Goal: Task Accomplishment & Management: Manage account settings

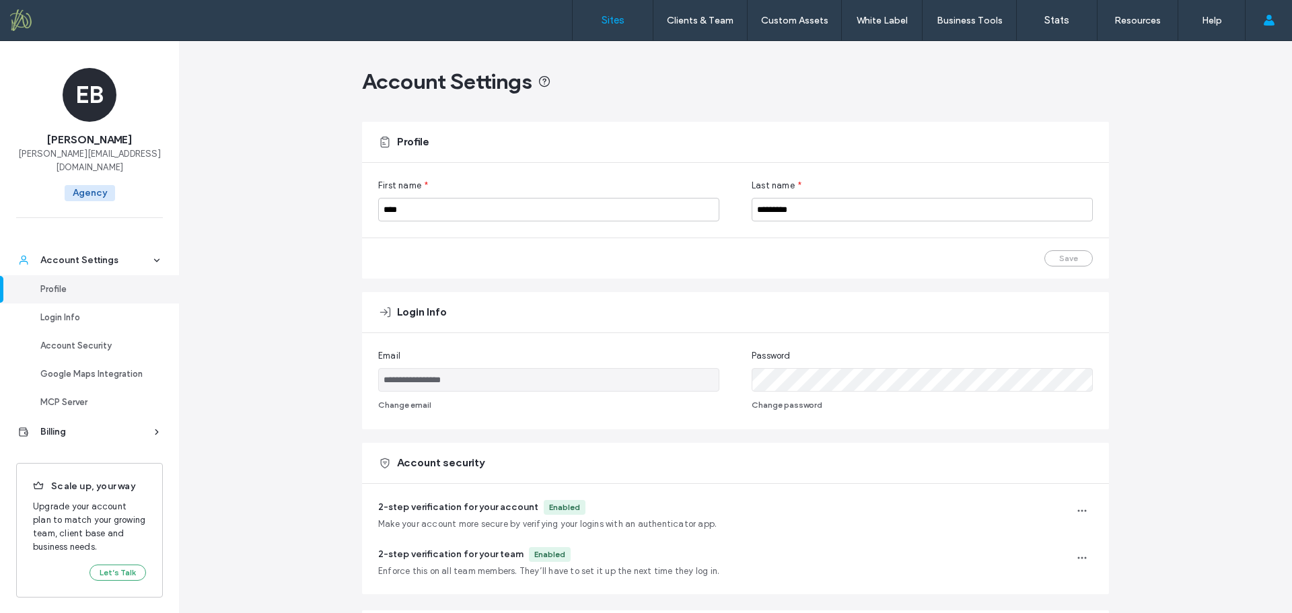
click at [616, 20] on label "Sites" at bounding box center [613, 20] width 23 height 12
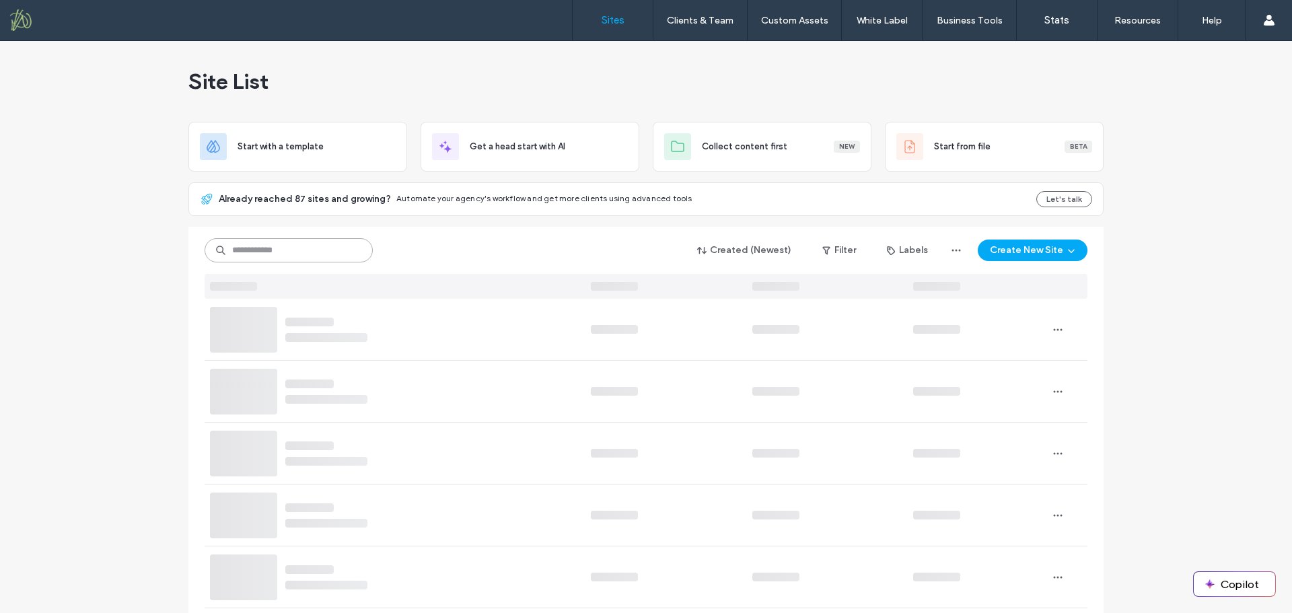
click at [262, 256] on input at bounding box center [289, 250] width 168 height 24
type input "****"
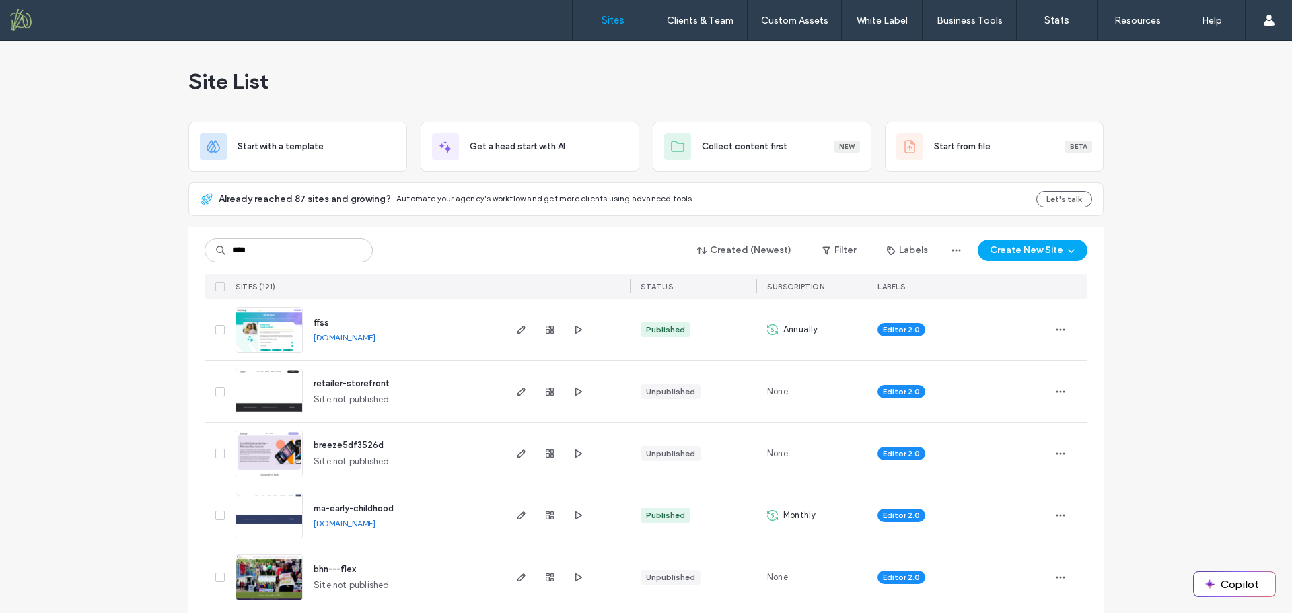
type input "****"
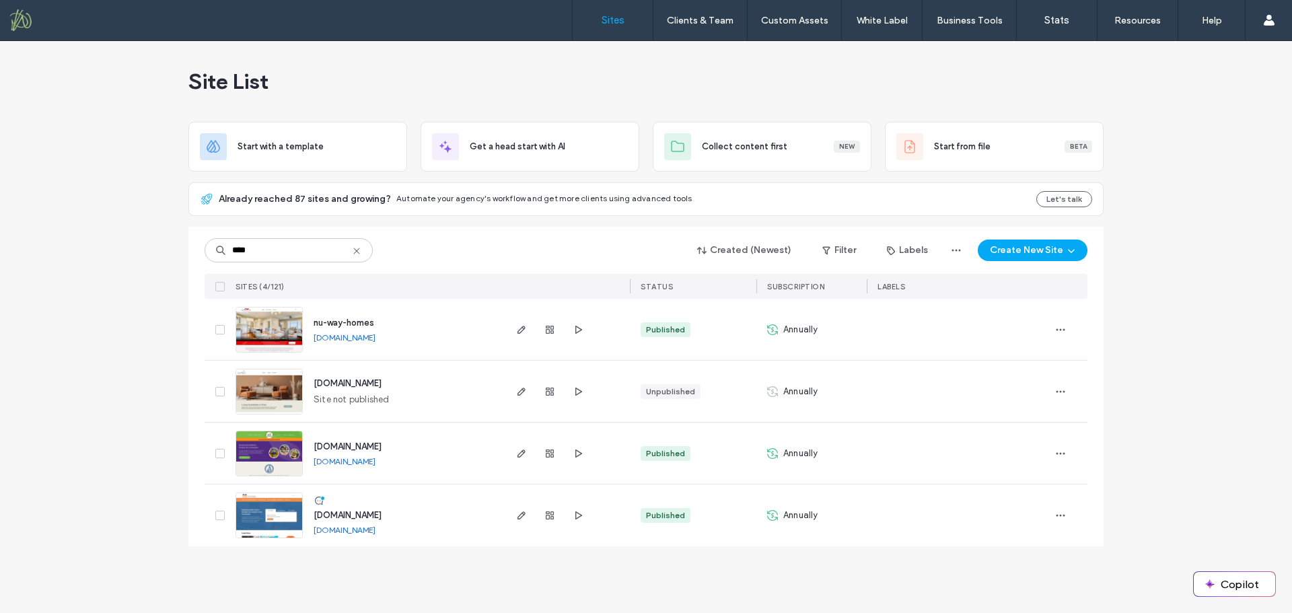
click at [382, 447] on span "[DOMAIN_NAME]" at bounding box center [348, 447] width 68 height 10
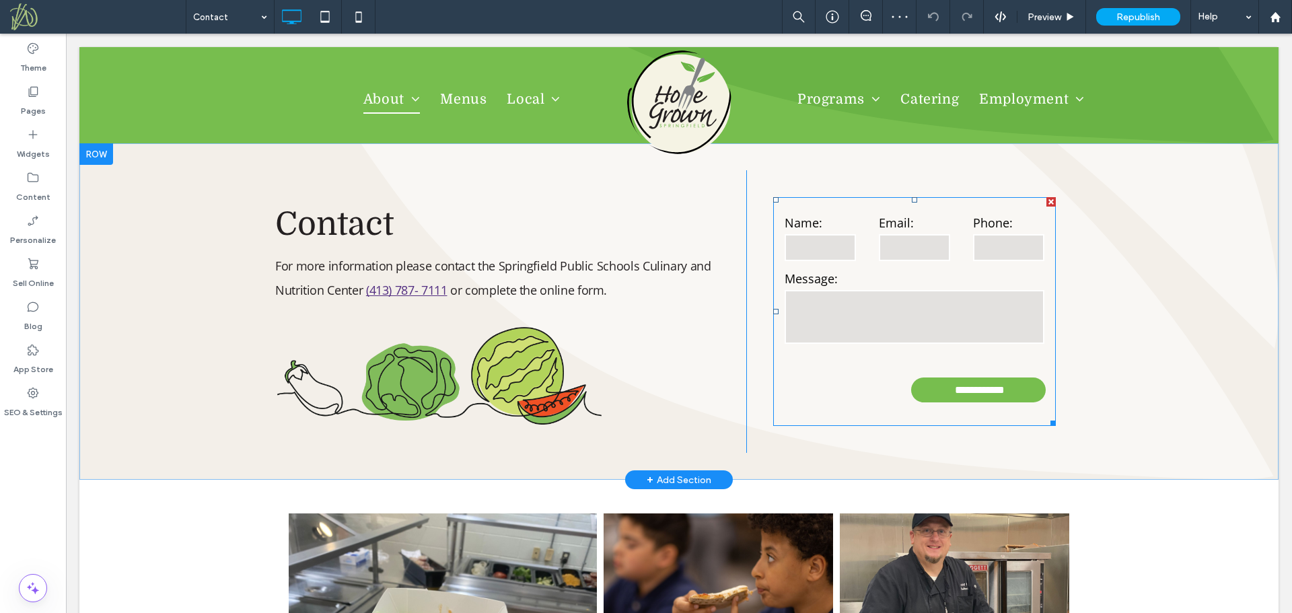
click at [867, 274] on label "Message:" at bounding box center [915, 279] width 260 height 18
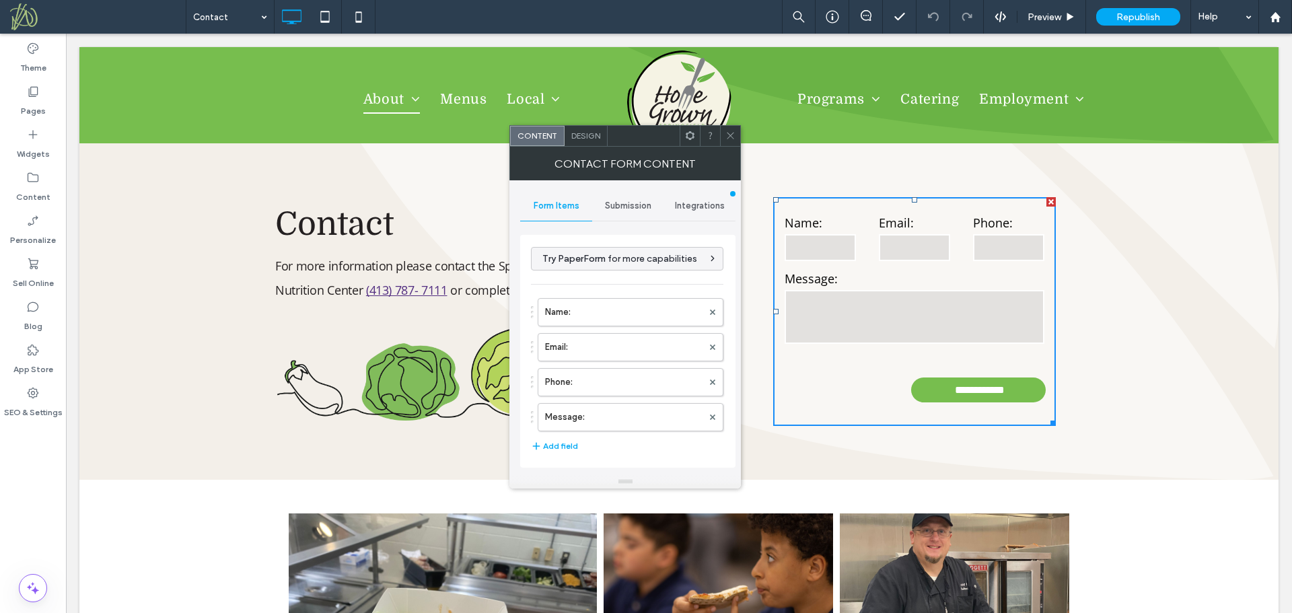
click at [625, 201] on span "Submission" at bounding box center [628, 206] width 46 height 11
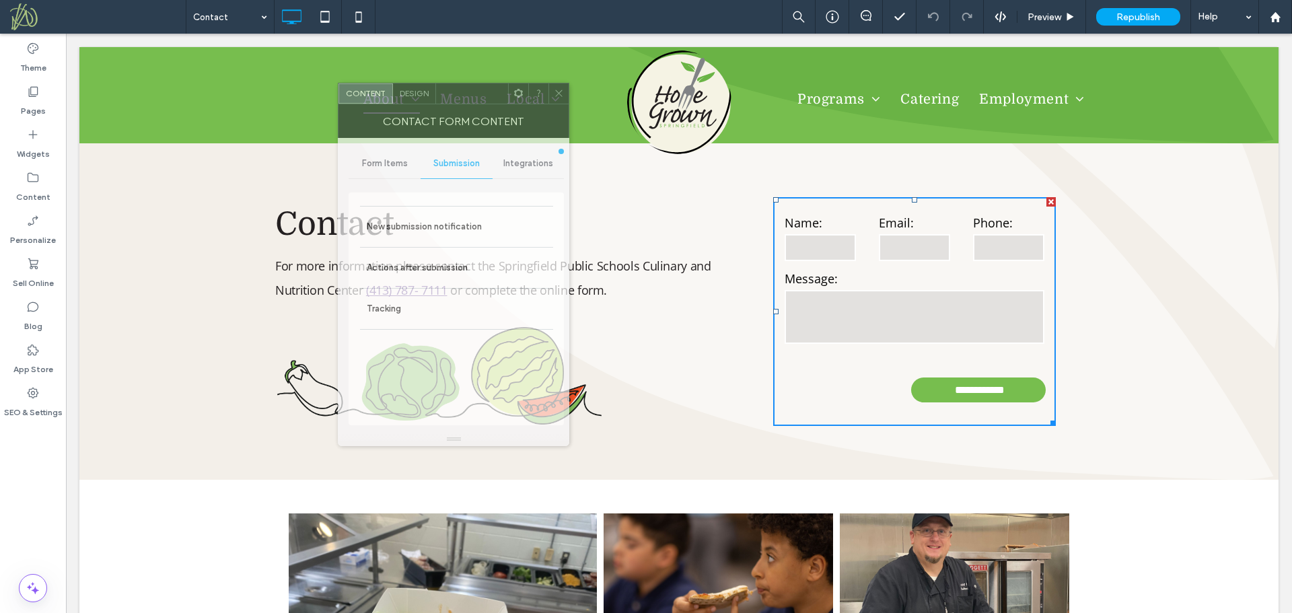
drag, startPoint x: 650, startPoint y: 136, endPoint x: 479, endPoint y: 94, distance: 176.8
click at [479, 94] on div at bounding box center [472, 93] width 72 height 20
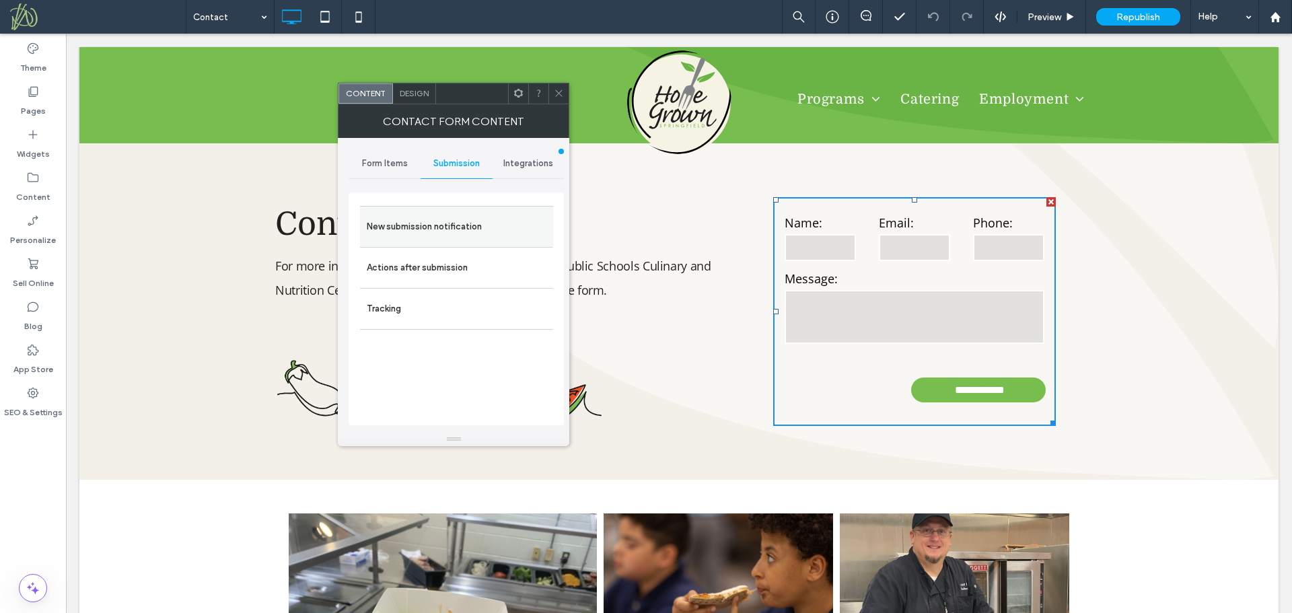
click at [425, 227] on label "New submission notification" at bounding box center [457, 226] width 180 height 27
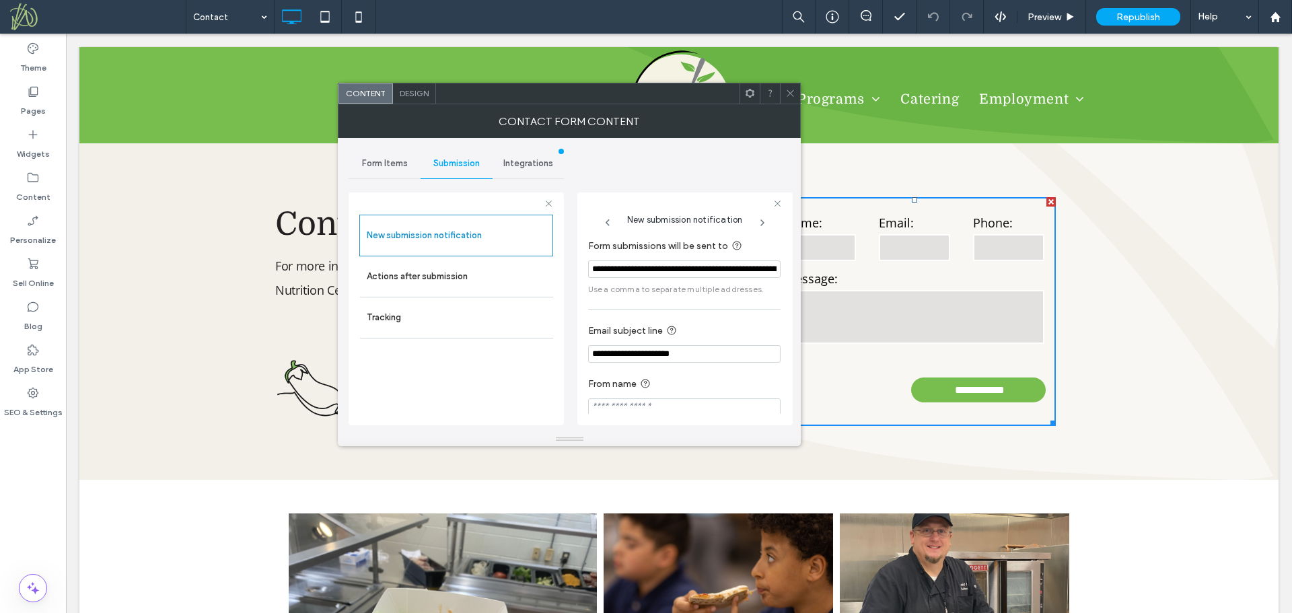
click at [712, 266] on input "**********" at bounding box center [684, 268] width 192 height 17
paste input "Form submissions will be sent to"
type input "**********"
click at [731, 312] on div "**********" at bounding box center [684, 327] width 192 height 191
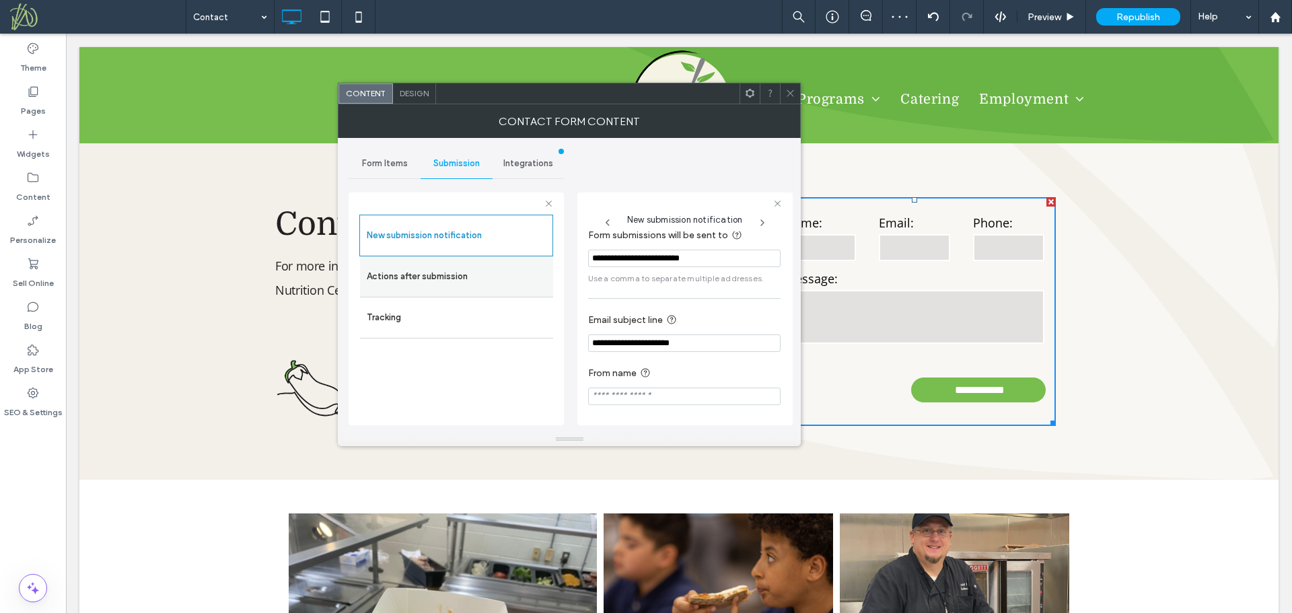
drag, startPoint x: 446, startPoint y: 279, endPoint x: 466, endPoint y: 288, distance: 22.6
click at [446, 279] on label "Actions after submission" at bounding box center [457, 276] width 180 height 27
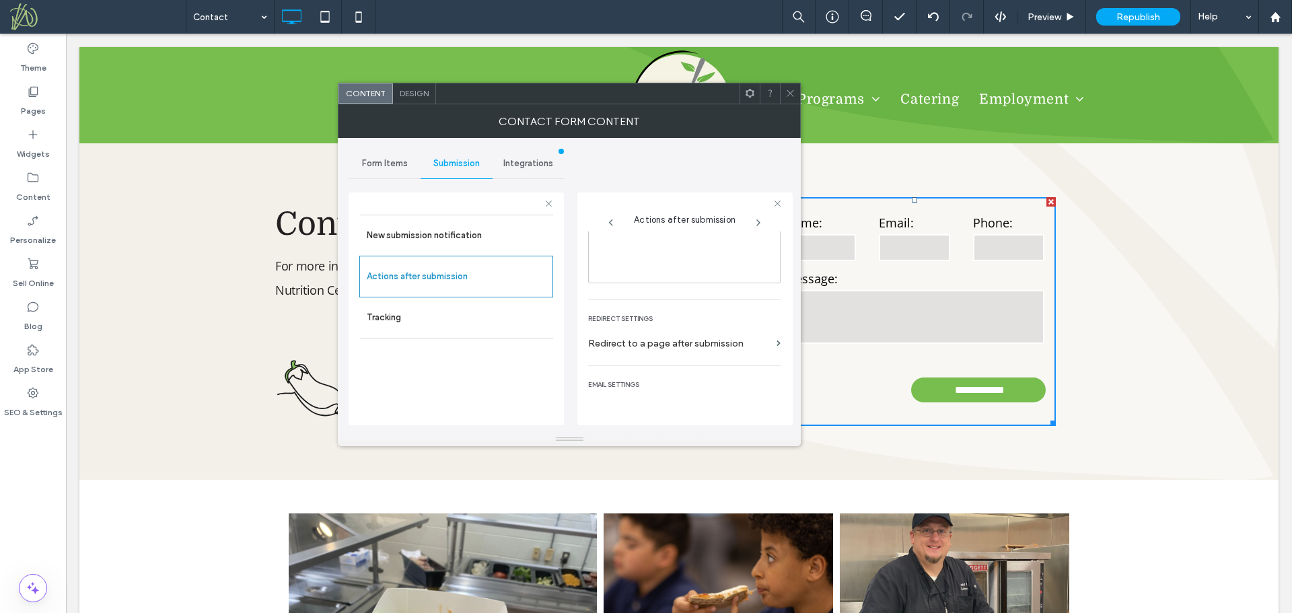
scroll to position [214, 0]
click at [654, 344] on label "Redirect to a page after submission" at bounding box center [679, 342] width 183 height 25
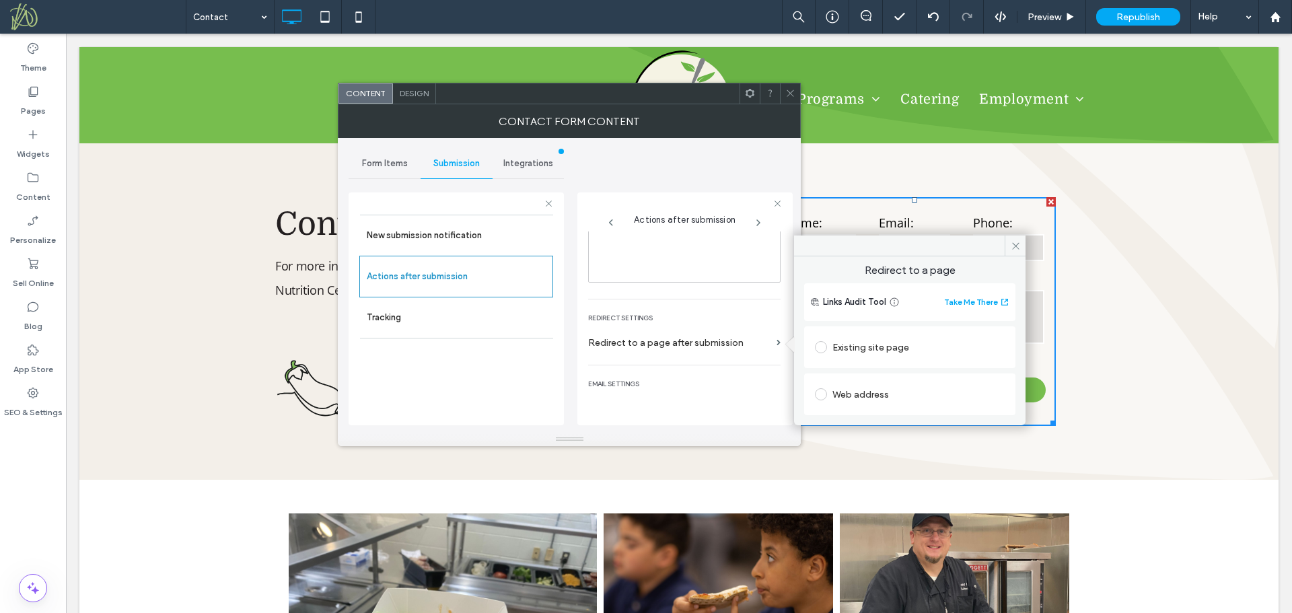
click at [619, 413] on span "Auto-reply to form submitter" at bounding box center [647, 419] width 119 height 13
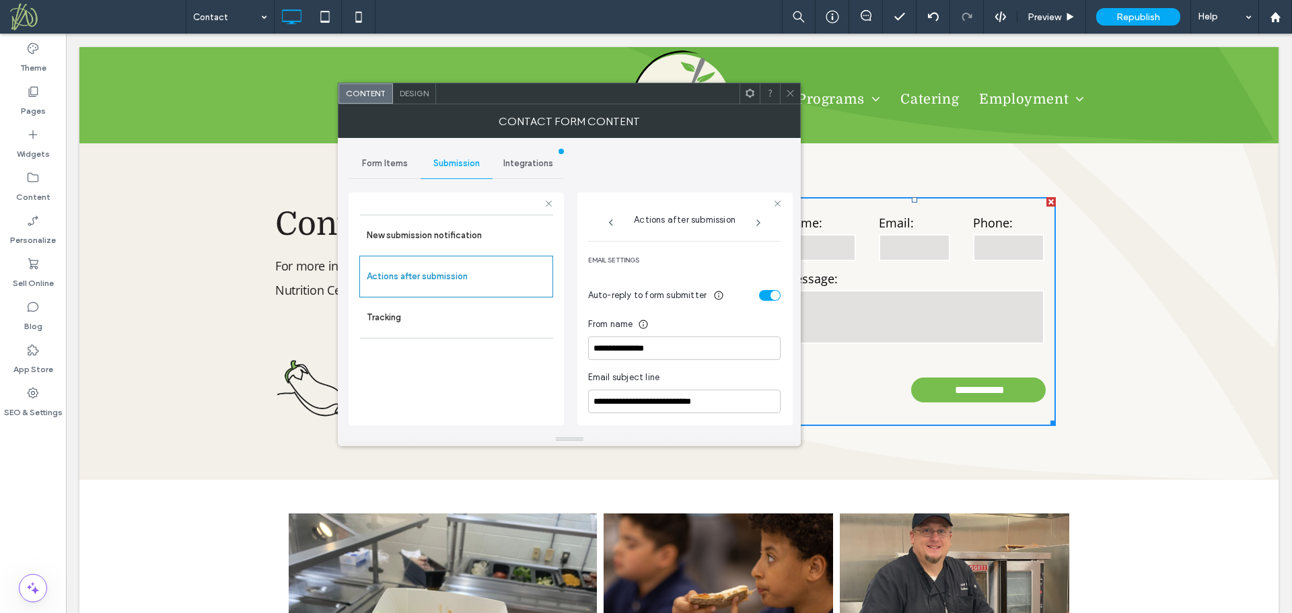
scroll to position [348, 0]
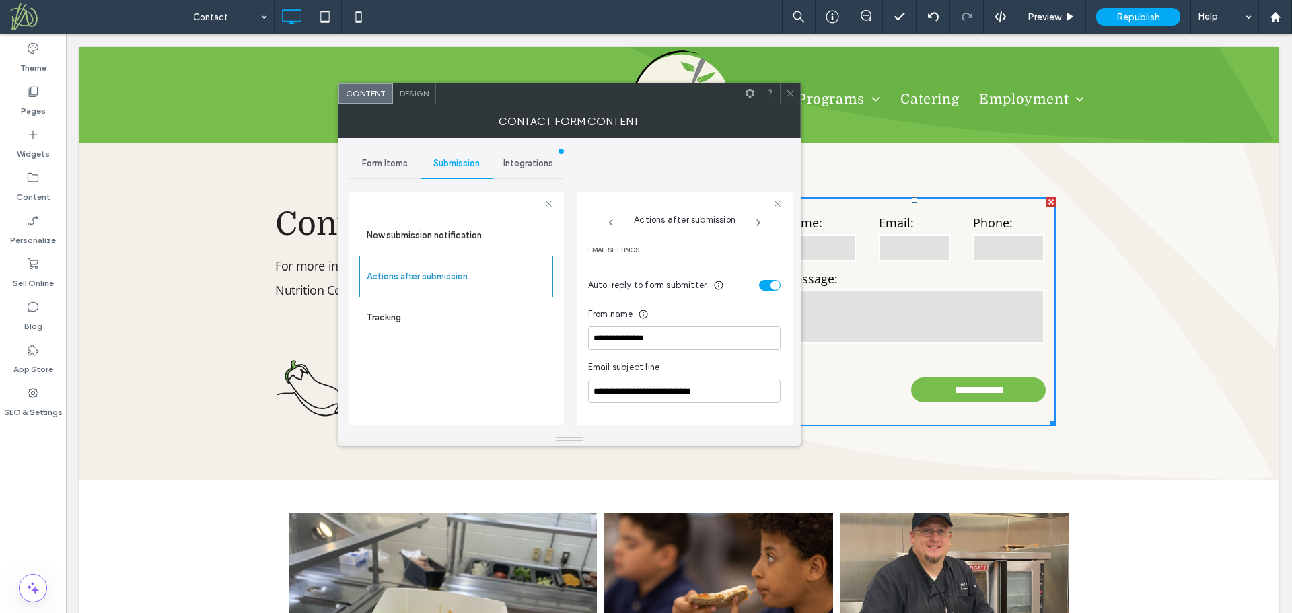
click at [761, 286] on div "toggle" at bounding box center [770, 285] width 22 height 11
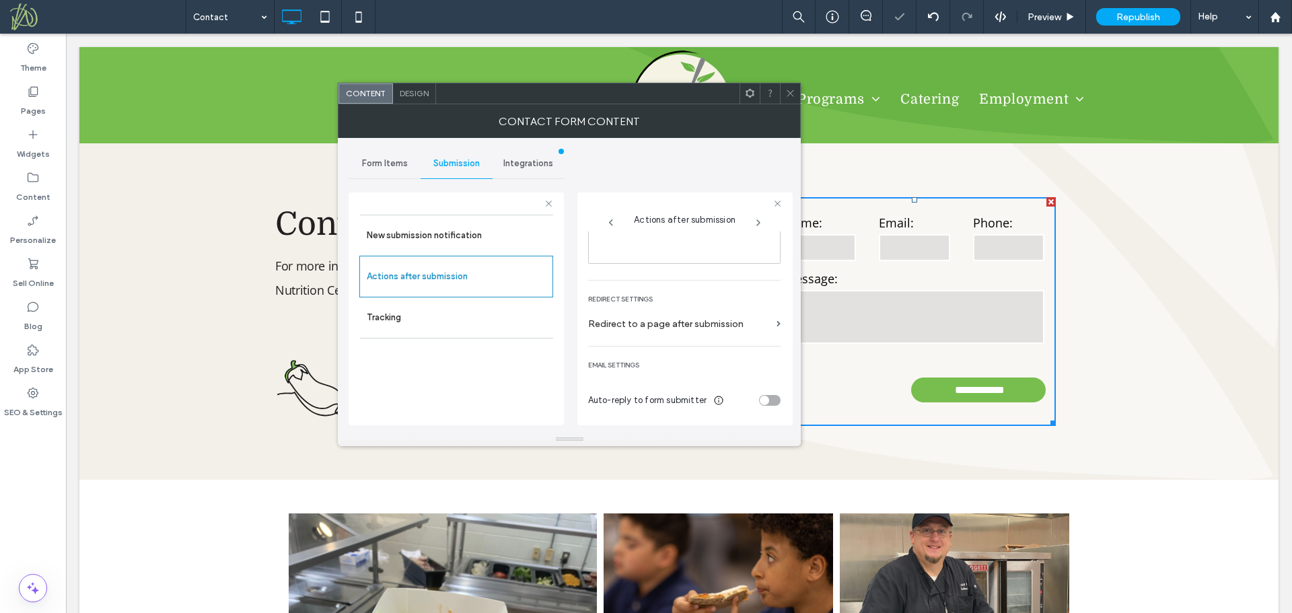
scroll to position [233, 0]
click at [761, 286] on div "Redirect Settings Redirect to a page after submission" at bounding box center [684, 312] width 192 height 63
click at [766, 324] on section "Redirect to a page after submission" at bounding box center [684, 328] width 192 height 32
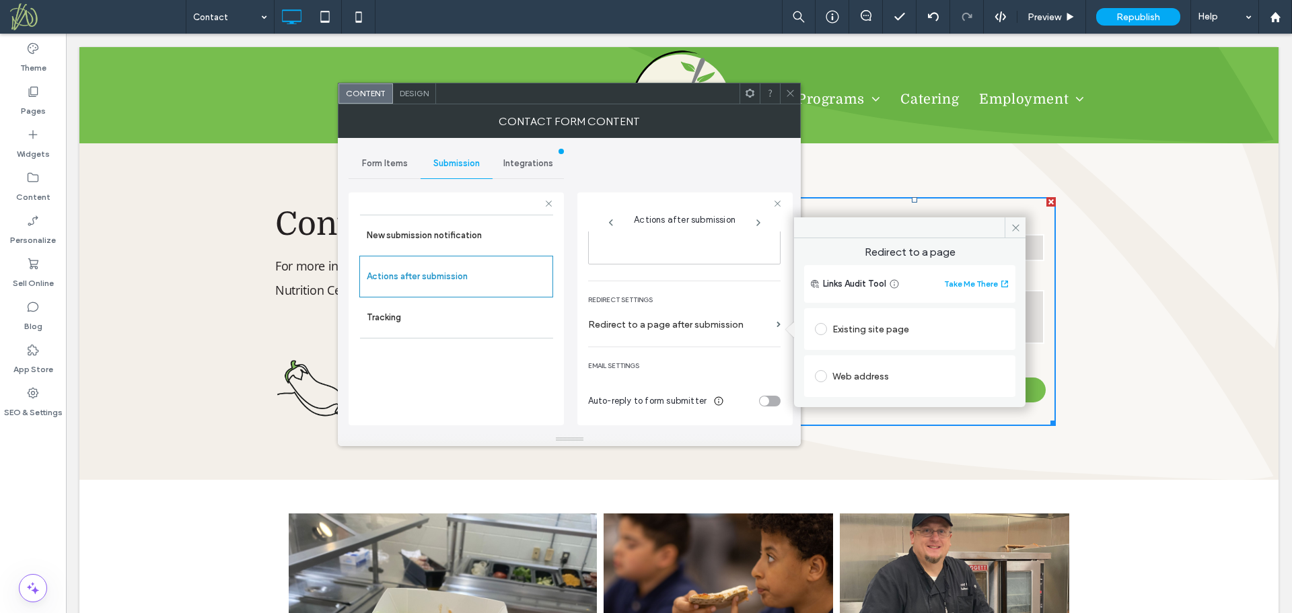
click at [763, 324] on label "Redirect to a page after submission" at bounding box center [679, 324] width 183 height 25
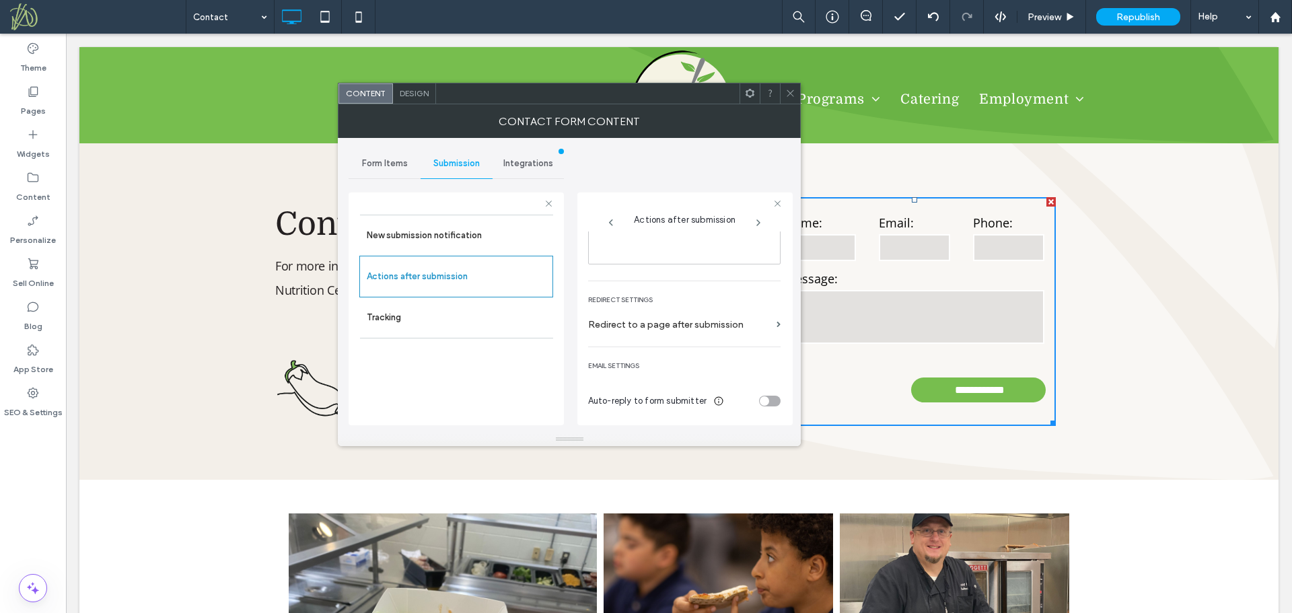
click at [760, 400] on div "toggle" at bounding box center [764, 400] width 9 height 9
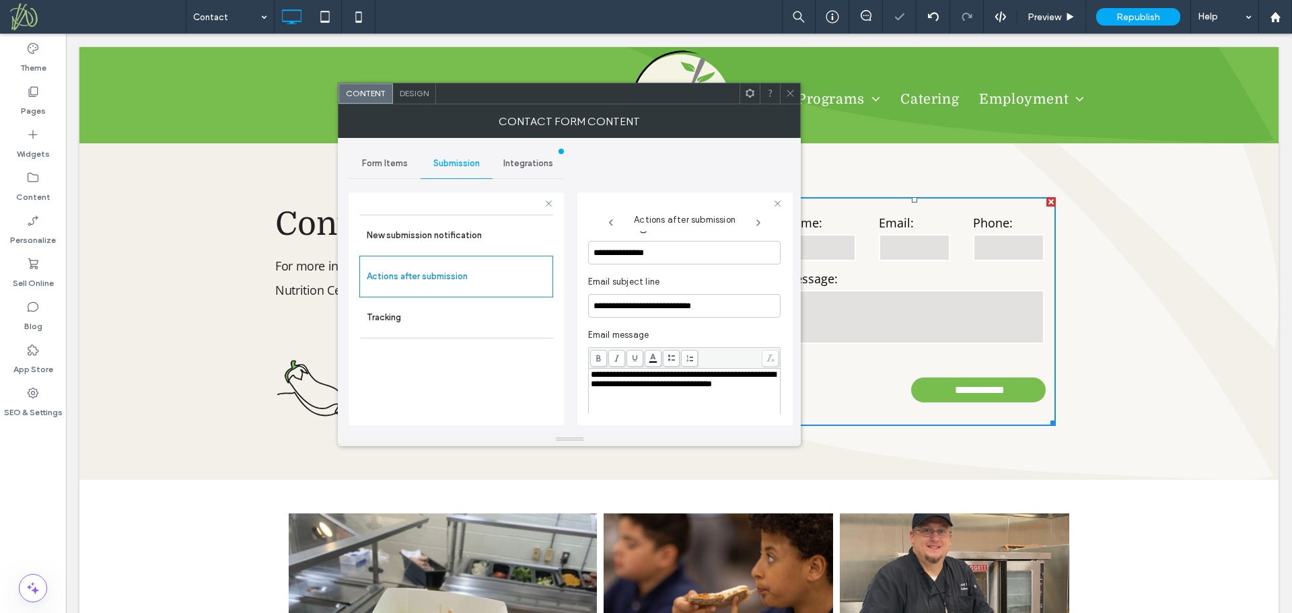
scroll to position [434, 0]
drag, startPoint x: 647, startPoint y: 253, endPoint x: 559, endPoint y: 253, distance: 88.2
click at [559, 253] on div "**********" at bounding box center [456, 307] width 215 height 250
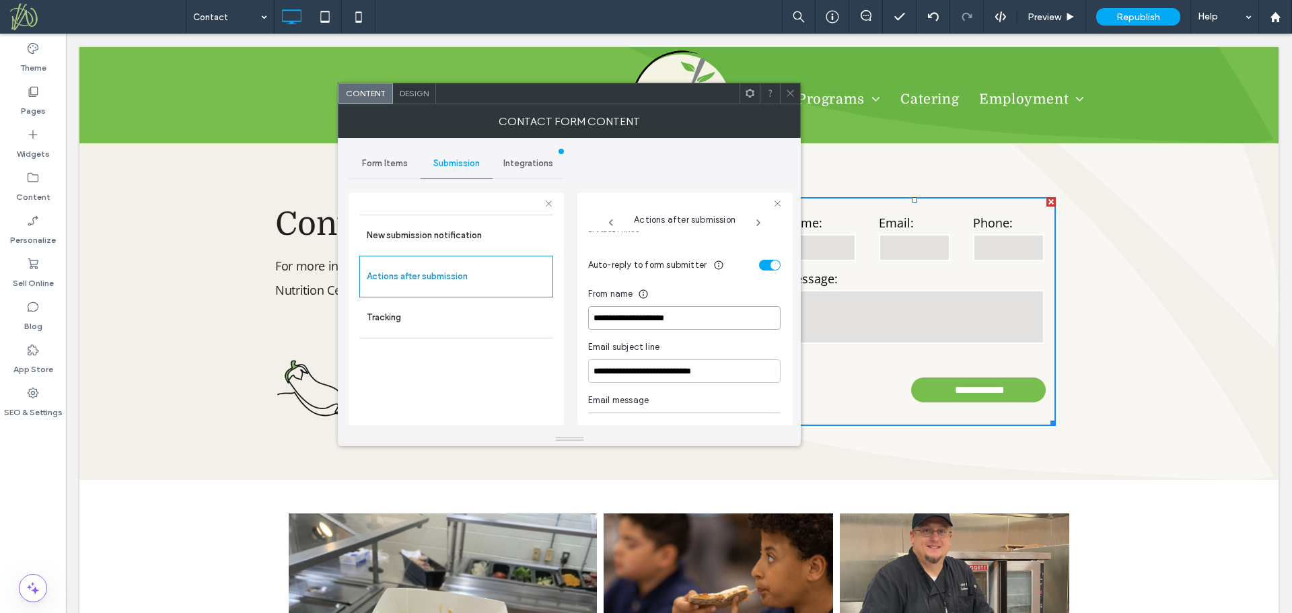
scroll to position [367, 0]
type input "**********"
click at [759, 269] on div "toggle" at bounding box center [770, 265] width 22 height 11
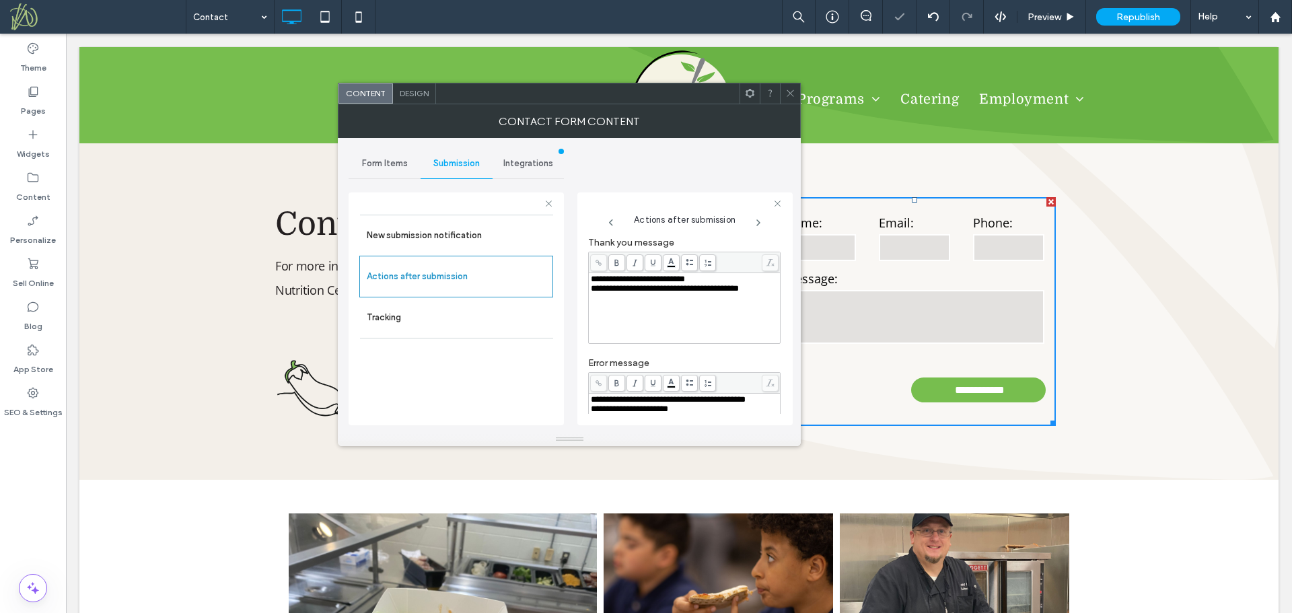
scroll to position [32, 0]
click at [788, 94] on icon at bounding box center [790, 93] width 10 height 10
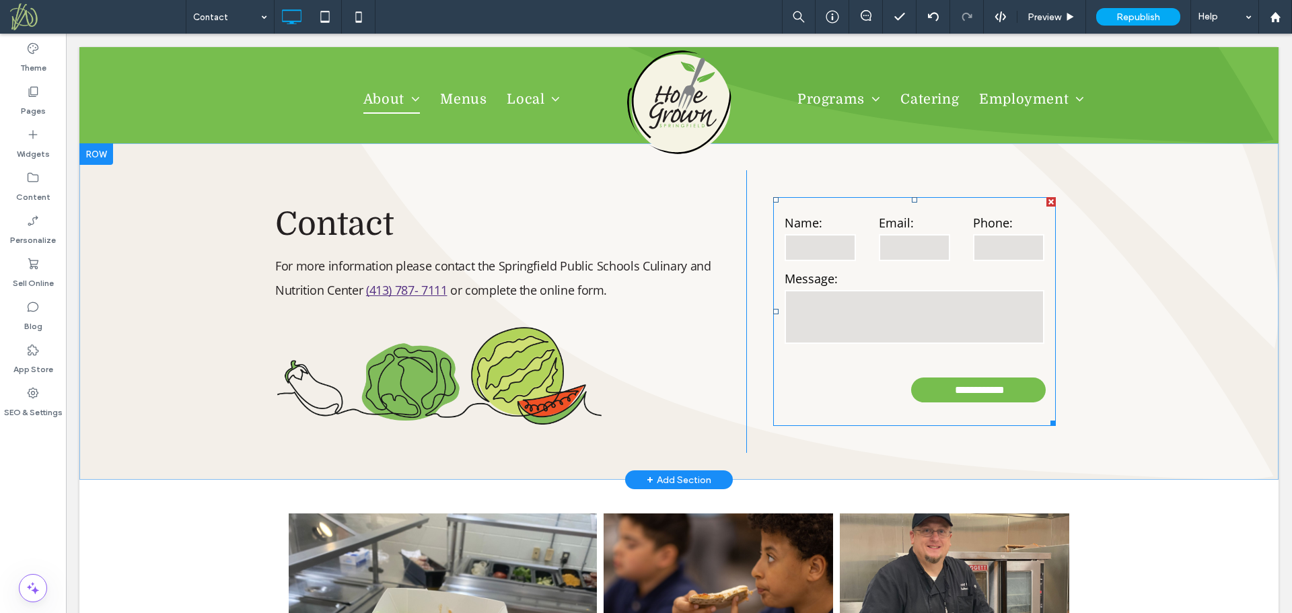
click at [826, 273] on label "Message:" at bounding box center [915, 279] width 260 height 18
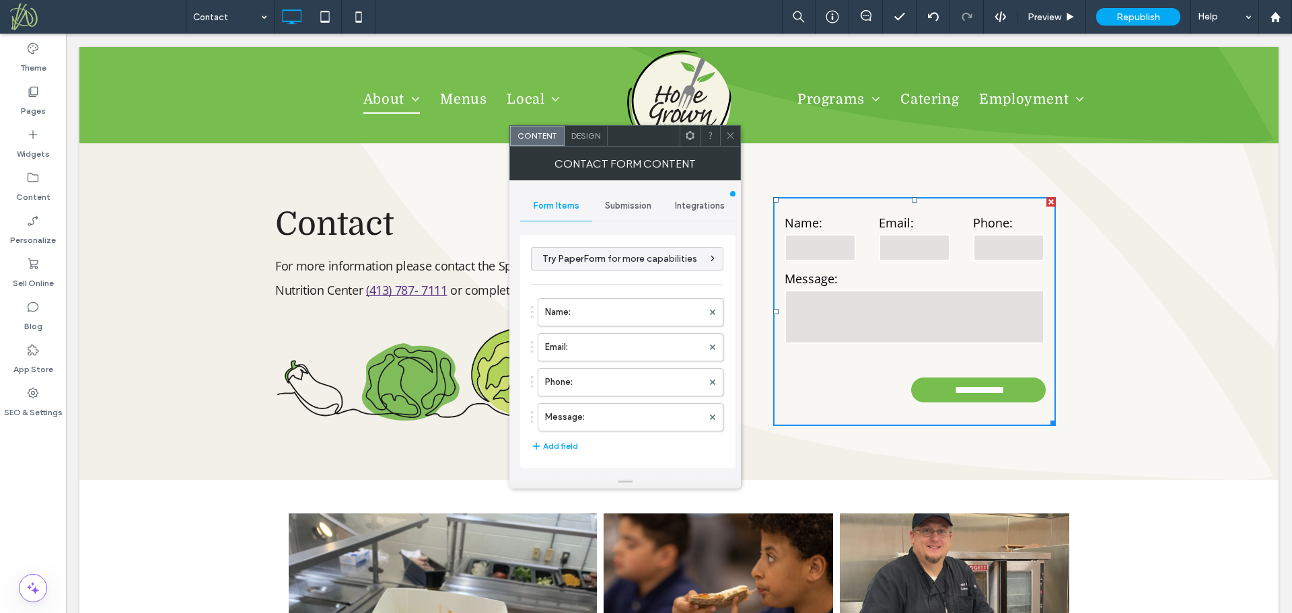
click at [826, 273] on label "Message:" at bounding box center [915, 279] width 260 height 18
click at [631, 203] on span "Submission" at bounding box center [628, 206] width 46 height 11
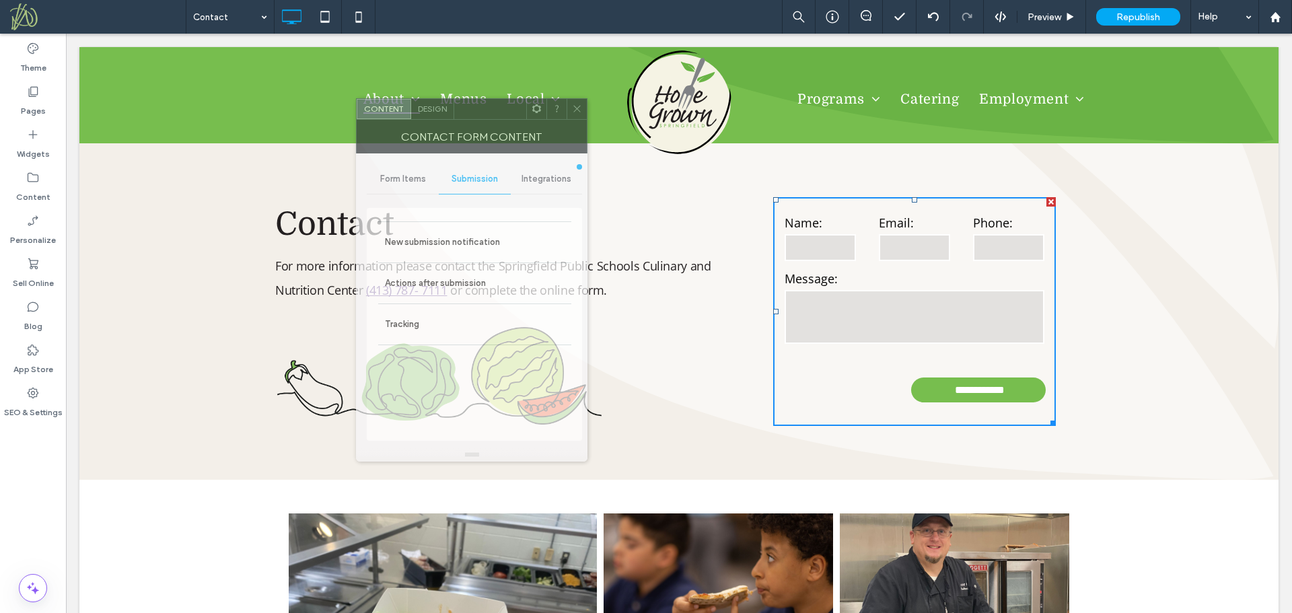
drag, startPoint x: 643, startPoint y: 139, endPoint x: 452, endPoint y: 114, distance: 193.5
click at [454, 114] on div at bounding box center [490, 109] width 72 height 20
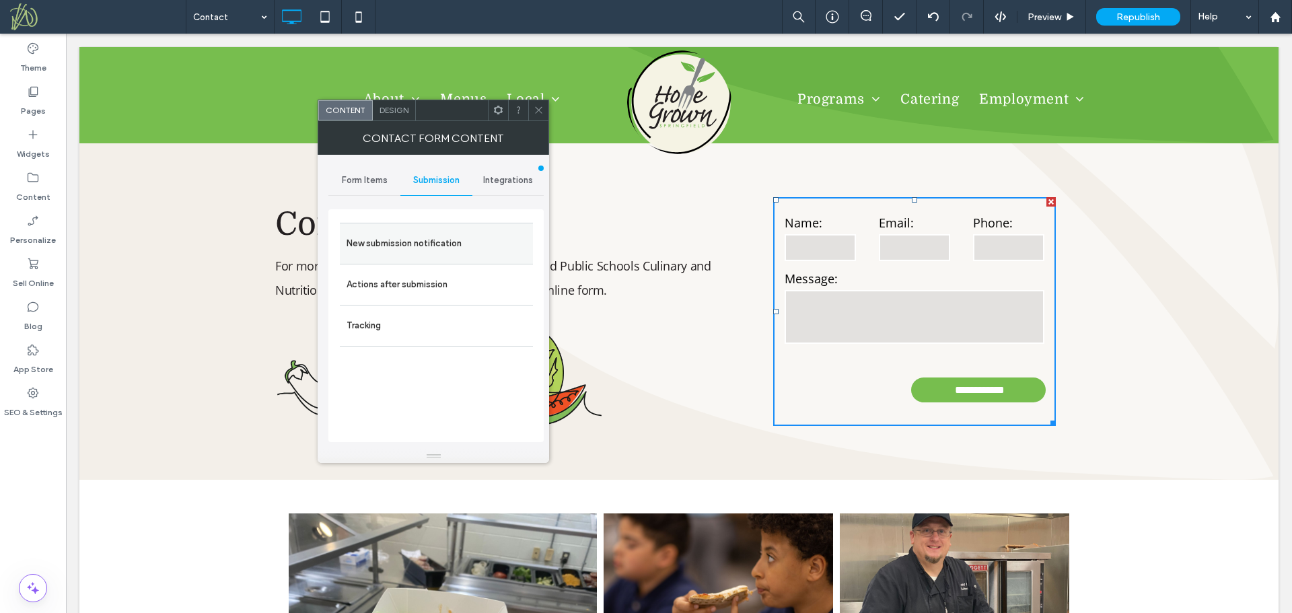
click at [443, 236] on label "New submission notification" at bounding box center [437, 243] width 180 height 27
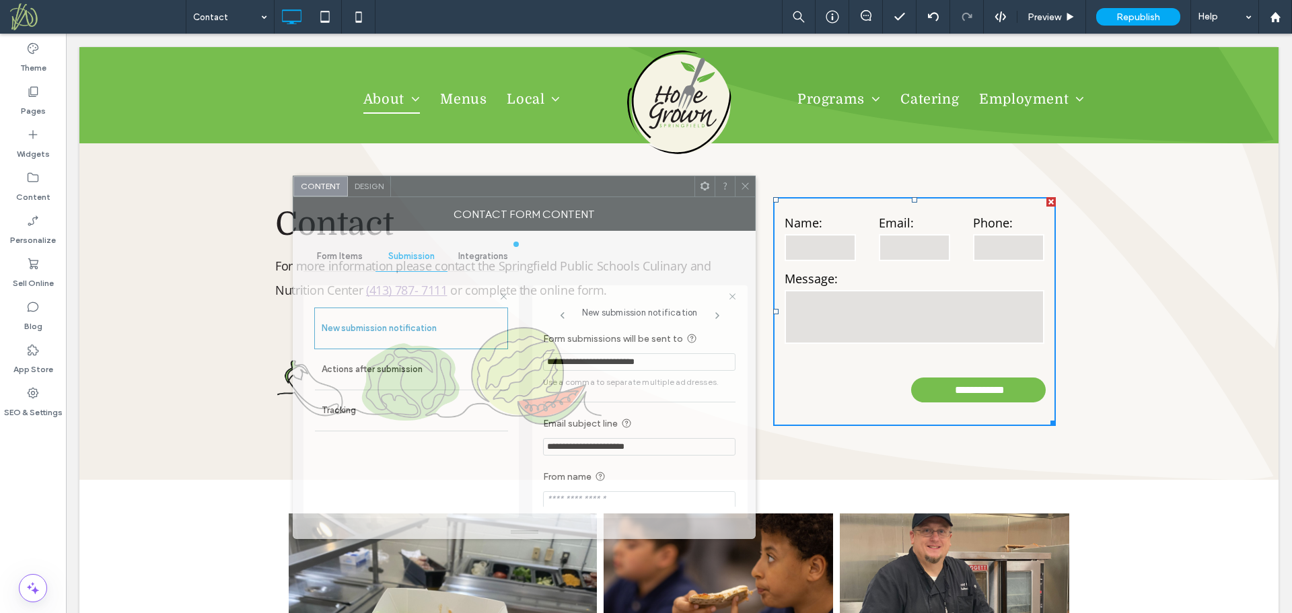
drag, startPoint x: 620, startPoint y: 109, endPoint x: 595, endPoint y: 185, distance: 80.0
click at [595, 185] on div at bounding box center [543, 186] width 304 height 20
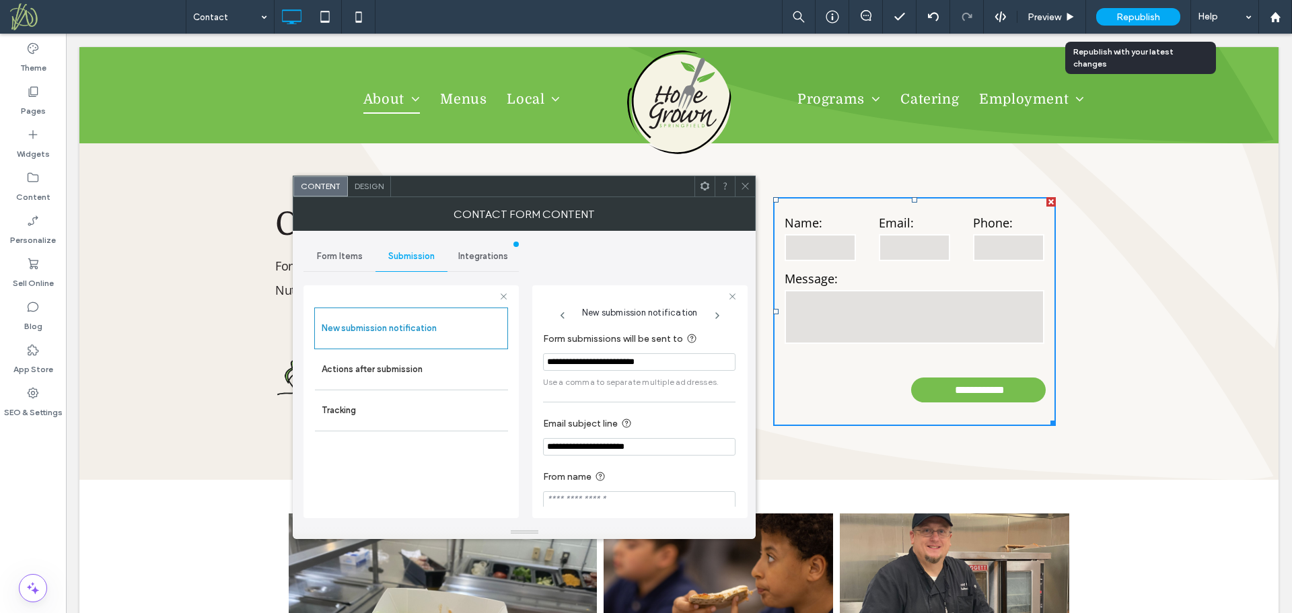
click at [1135, 20] on span "Republish" at bounding box center [1139, 16] width 44 height 11
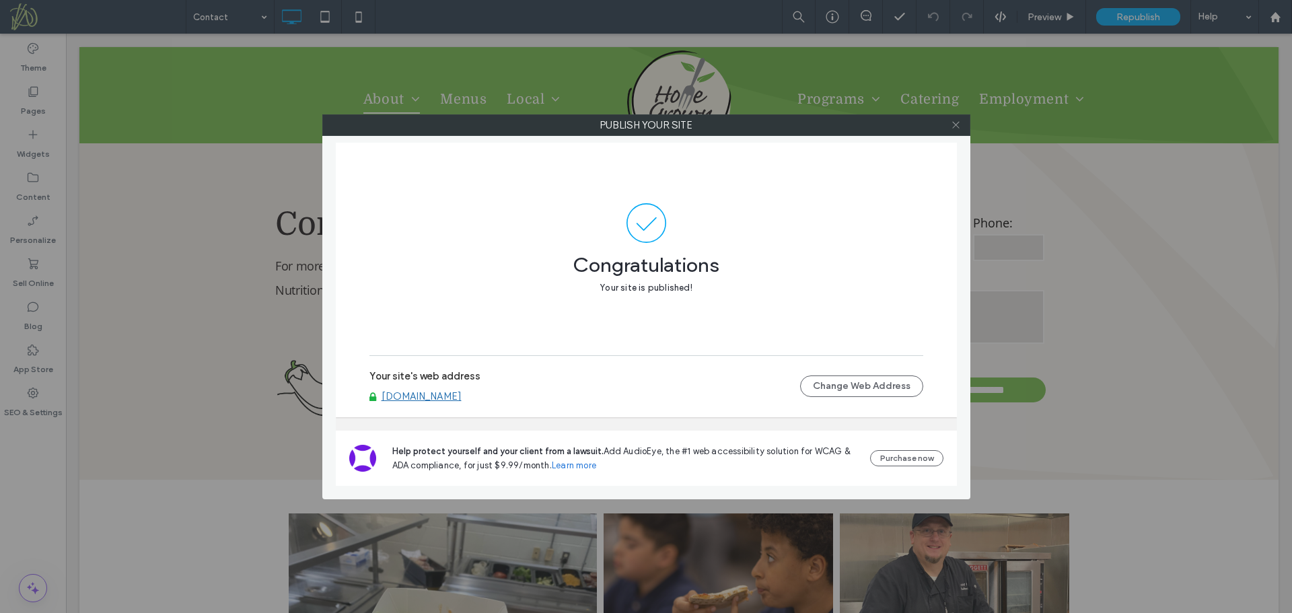
click at [956, 122] on icon at bounding box center [956, 125] width 10 height 10
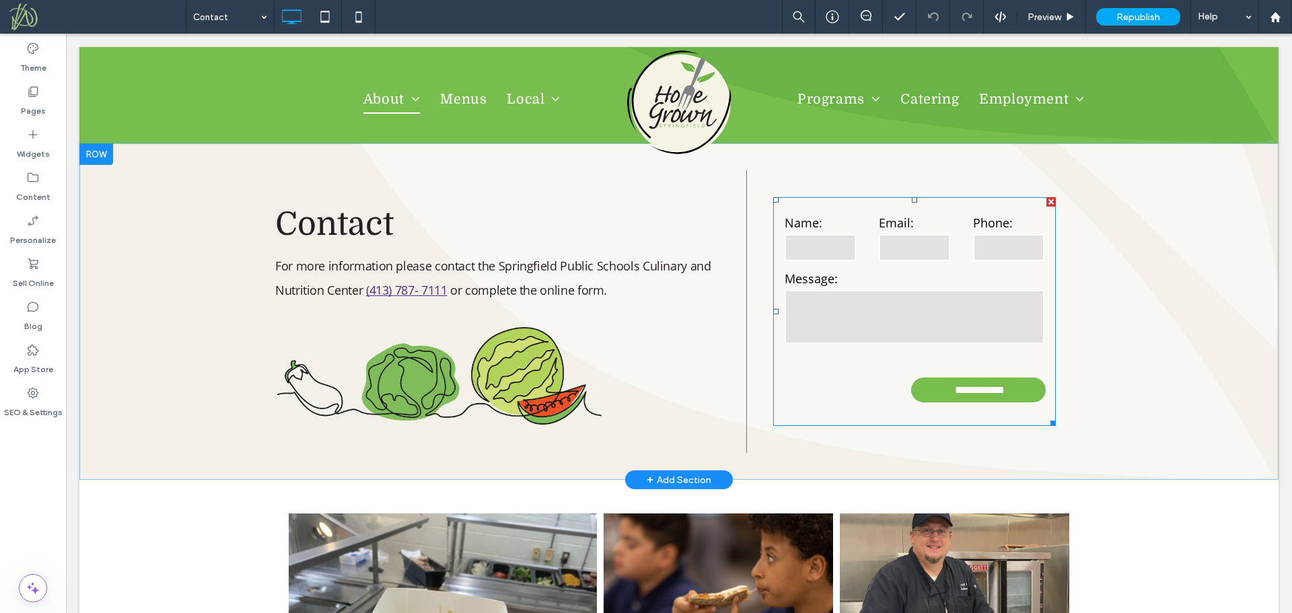
click at [912, 275] on label "Message:" at bounding box center [915, 279] width 260 height 18
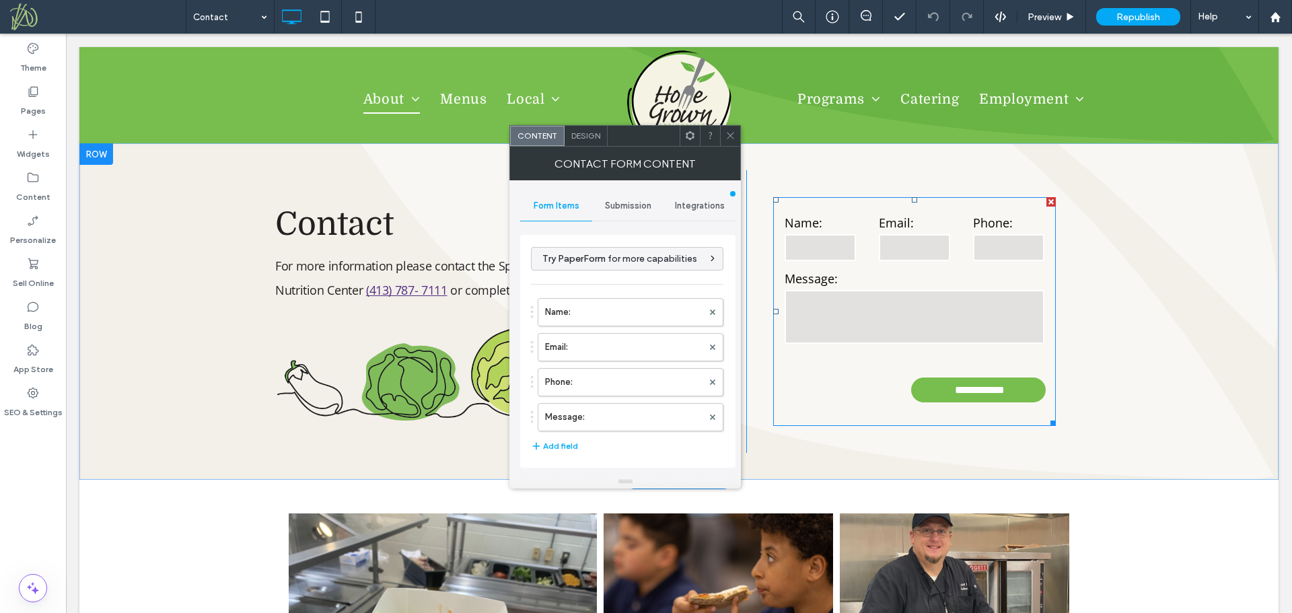
click at [912, 275] on label "Message:" at bounding box center [915, 279] width 260 height 18
click at [624, 205] on span "Submission" at bounding box center [628, 206] width 46 height 11
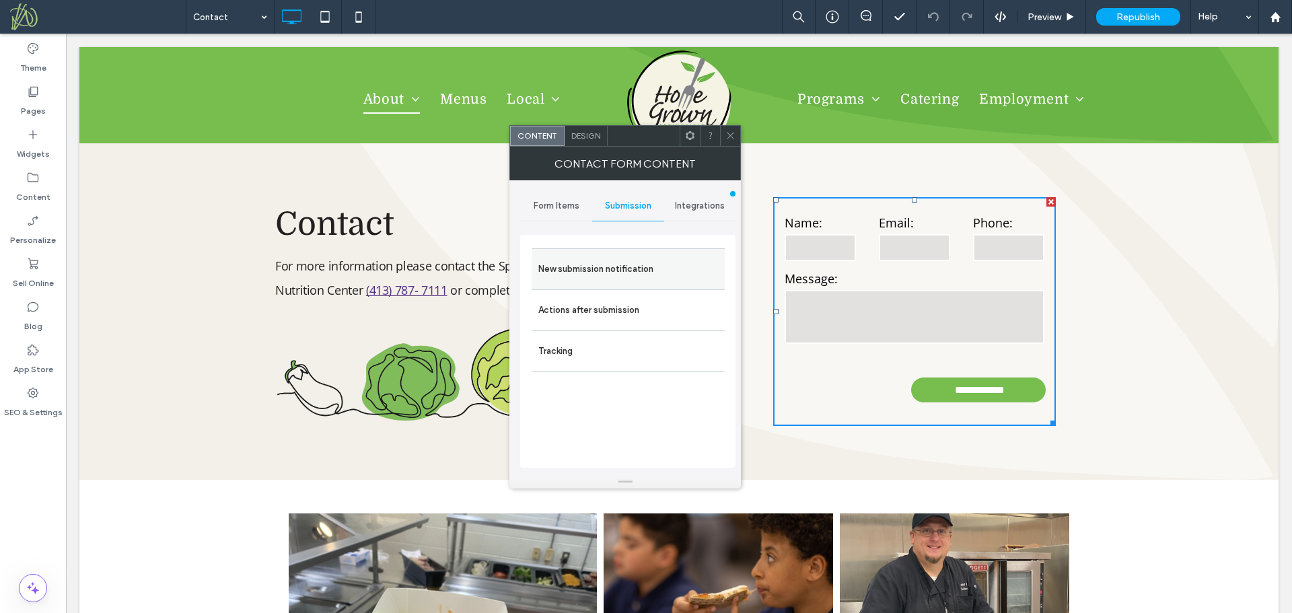
click at [616, 273] on label "New submission notification" at bounding box center [628, 269] width 180 height 27
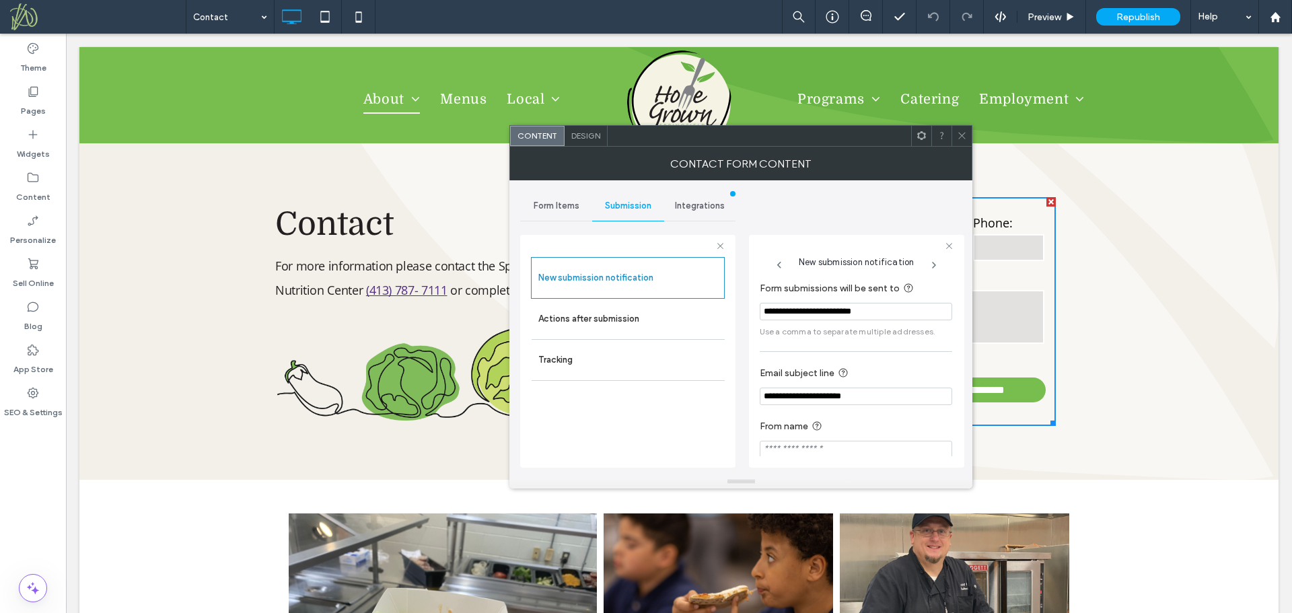
click at [899, 318] on input "**********" at bounding box center [856, 311] width 192 height 17
paste input "**********"
type input "**********"
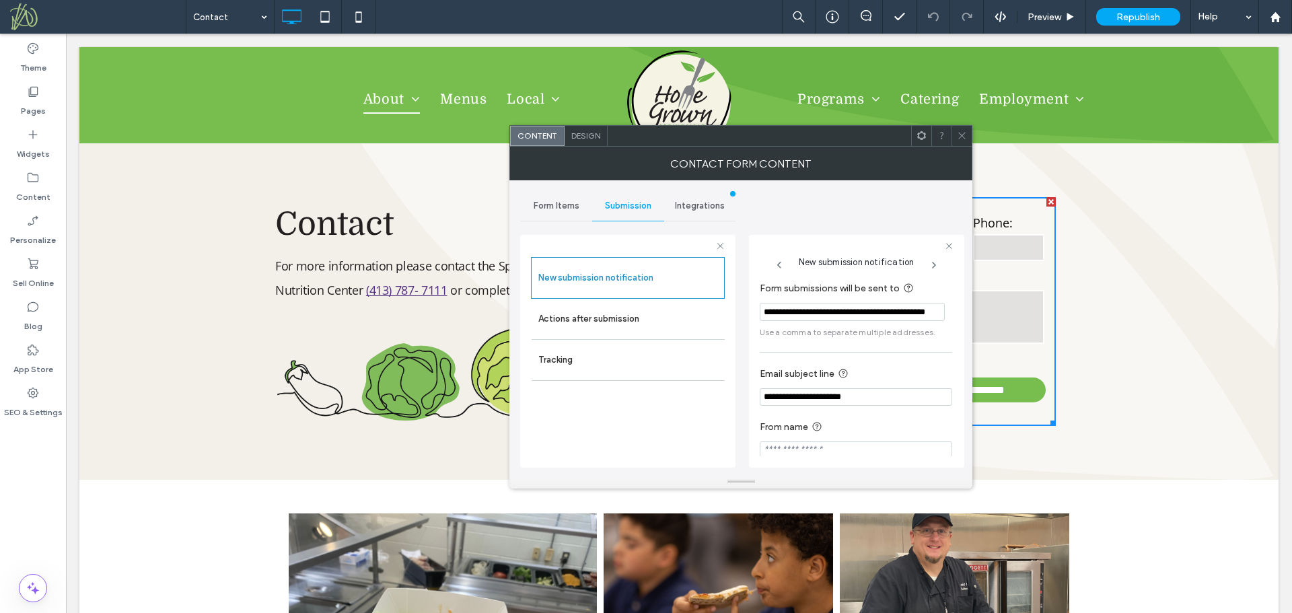
click at [910, 340] on section "**********" at bounding box center [856, 309] width 192 height 71
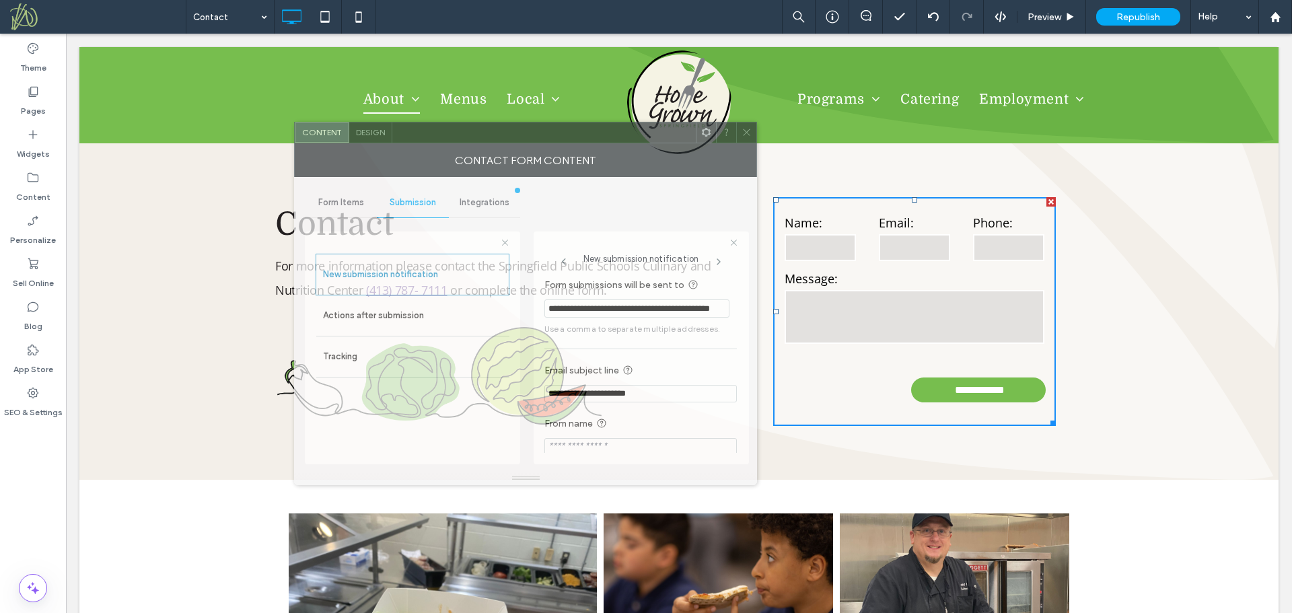
drag, startPoint x: 841, startPoint y: 139, endPoint x: 626, endPoint y: 135, distance: 215.4
click at [626, 135] on div at bounding box center [544, 132] width 304 height 20
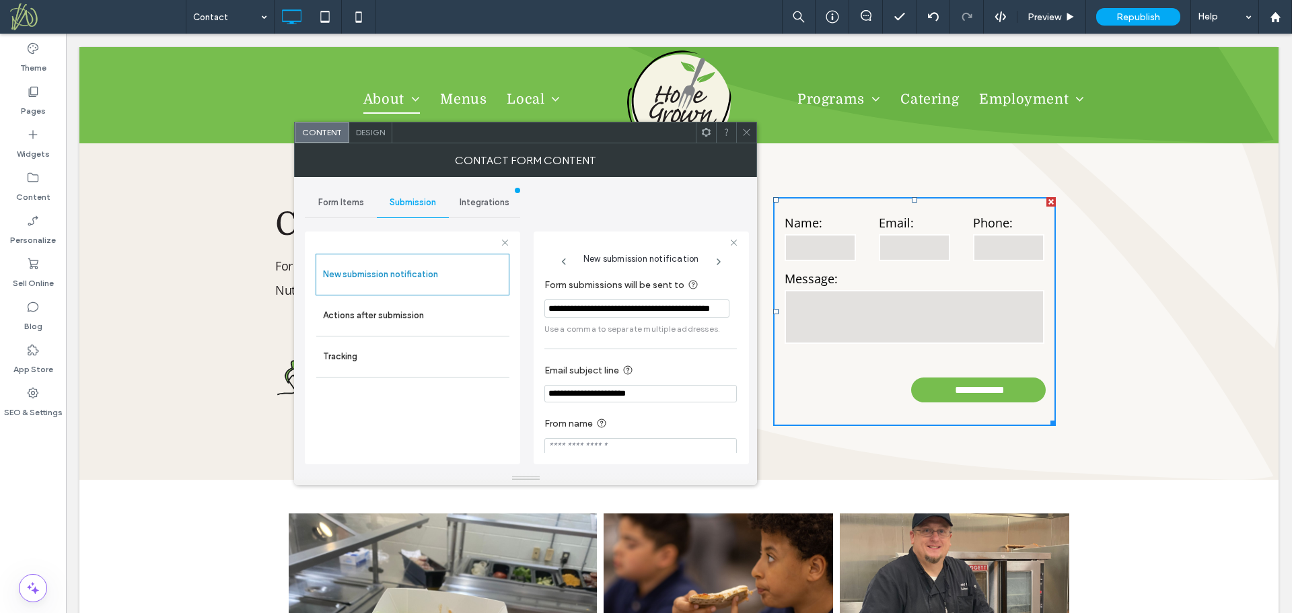
drag, startPoint x: 18, startPoint y: 501, endPoint x: 65, endPoint y: 474, distance: 54.6
click at [19, 501] on div "Theme Pages Widgets Content Personalize Sell Online Blog App Store SEO & Settin…" at bounding box center [33, 323] width 66 height 579
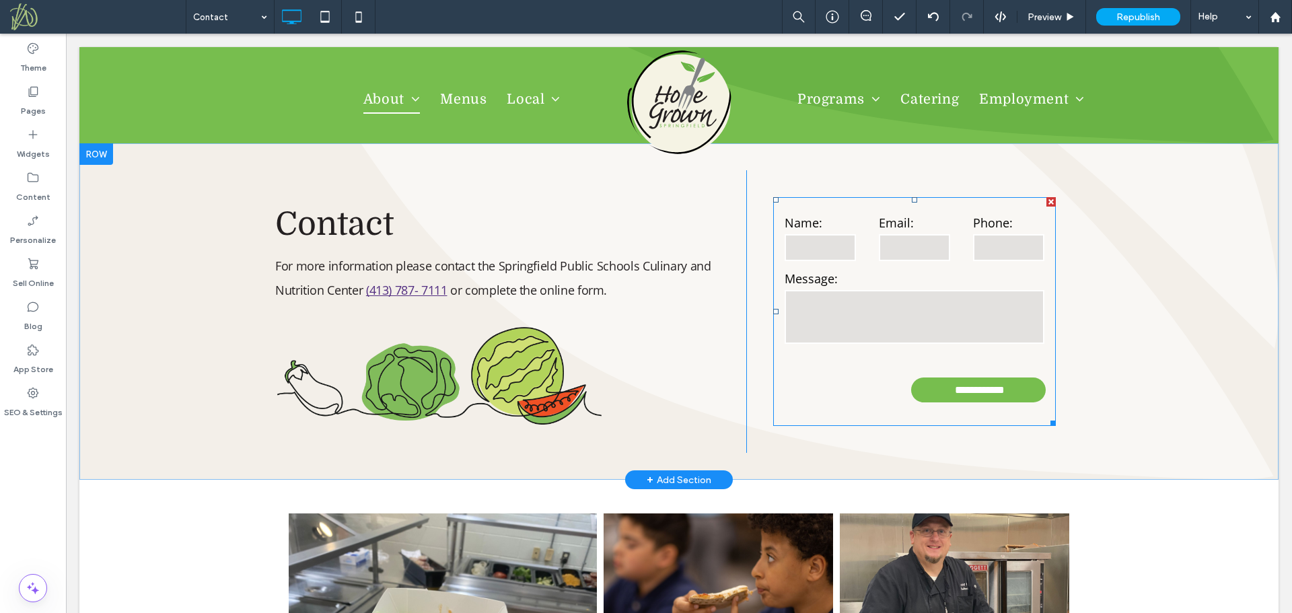
click at [882, 273] on label "Message:" at bounding box center [915, 279] width 260 height 18
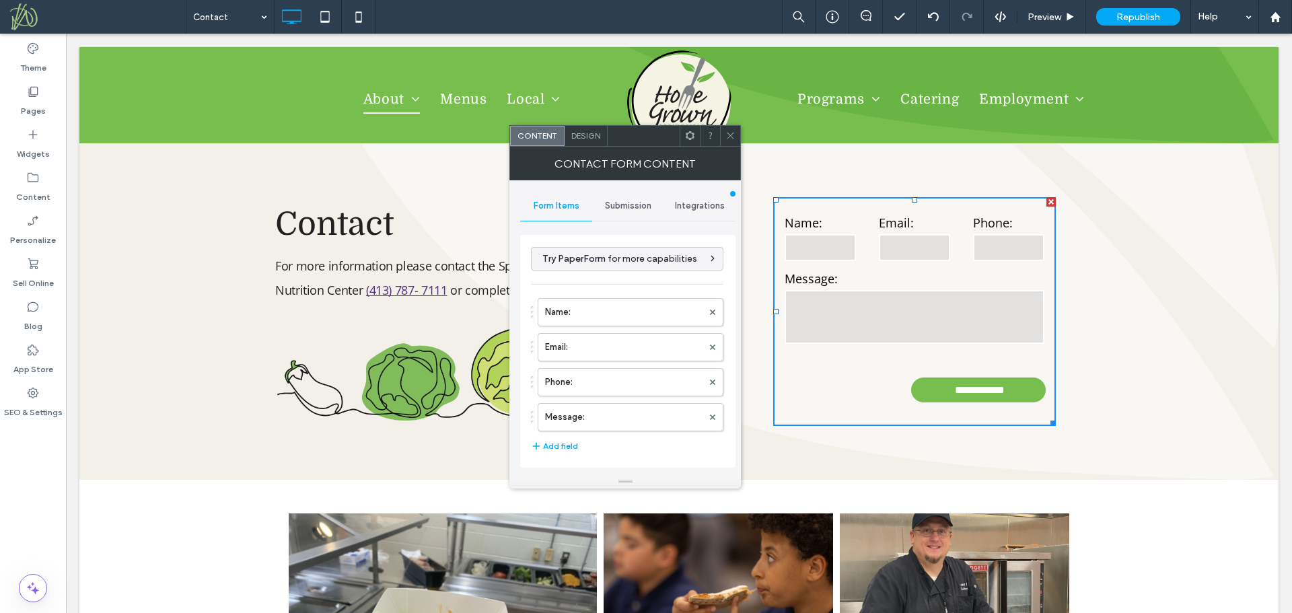
click at [882, 273] on label "Message:" at bounding box center [915, 279] width 260 height 18
click at [628, 208] on span "Submission" at bounding box center [628, 206] width 46 height 11
click at [608, 270] on label "New submission notification" at bounding box center [628, 269] width 180 height 27
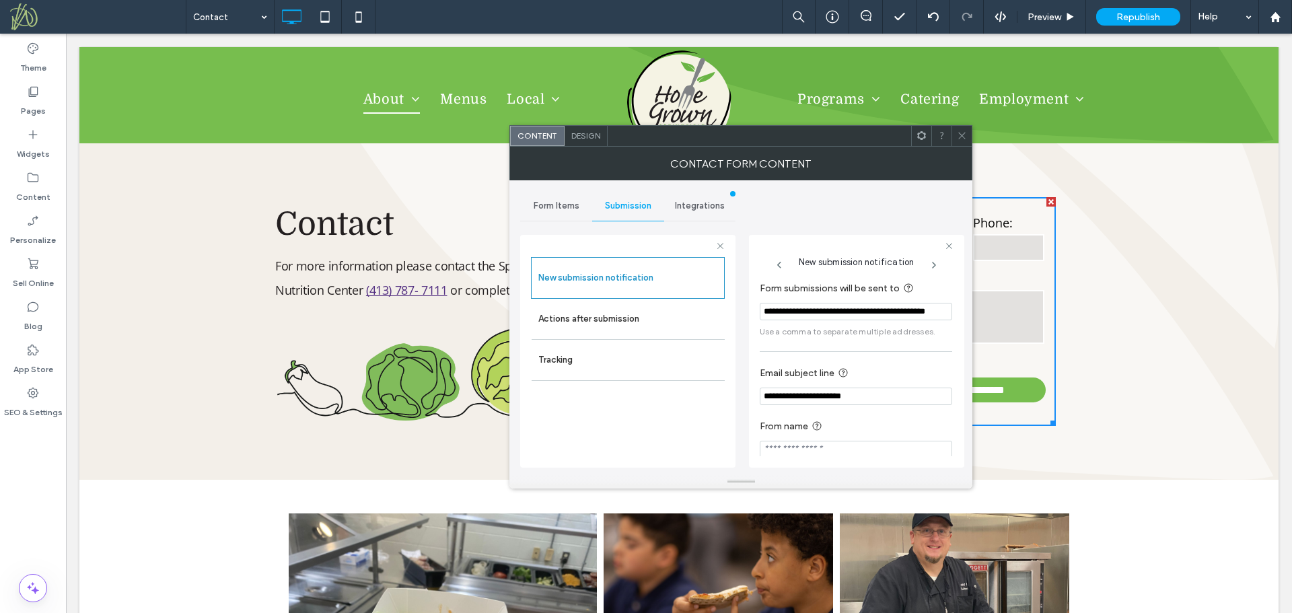
click at [770, 309] on input "**********" at bounding box center [856, 311] width 192 height 17
click at [966, 139] on icon at bounding box center [962, 136] width 10 height 10
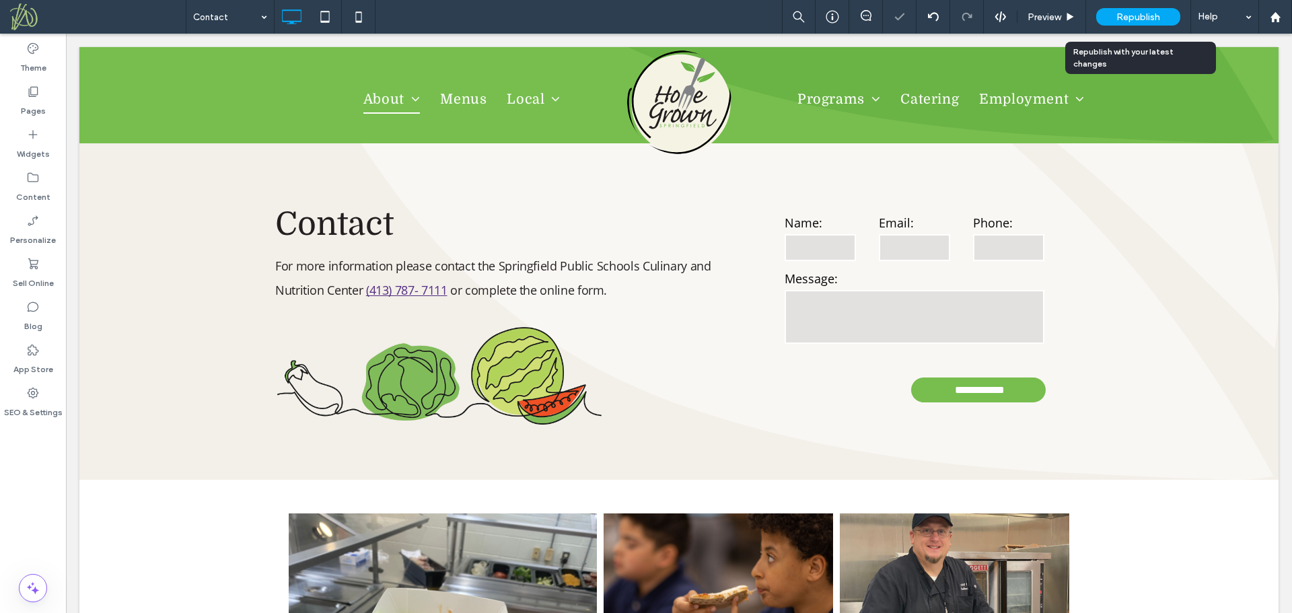
click at [1129, 18] on span "Republish" at bounding box center [1139, 16] width 44 height 11
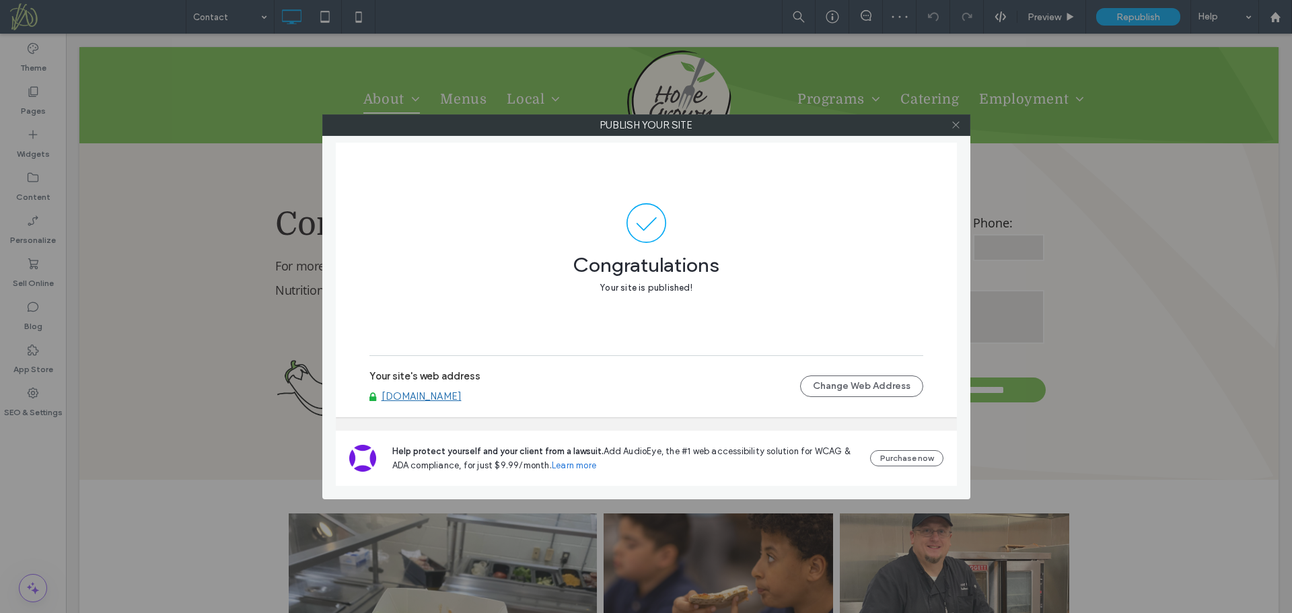
click at [952, 124] on icon at bounding box center [956, 125] width 10 height 10
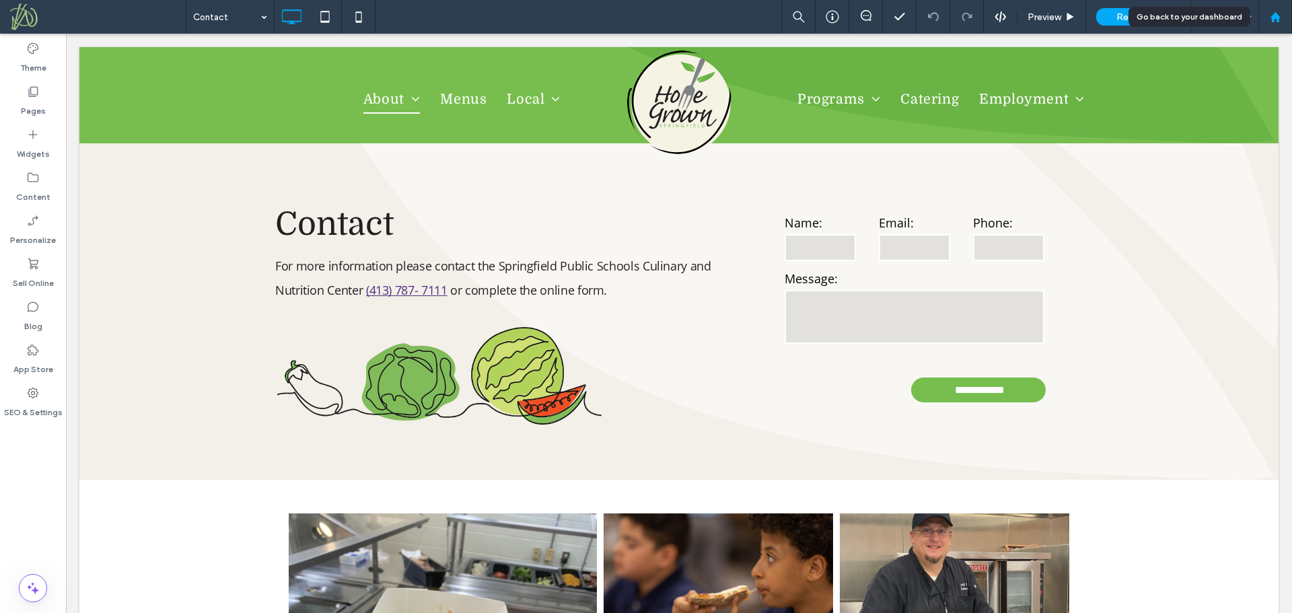
click at [1281, 11] on icon at bounding box center [1275, 16] width 11 height 11
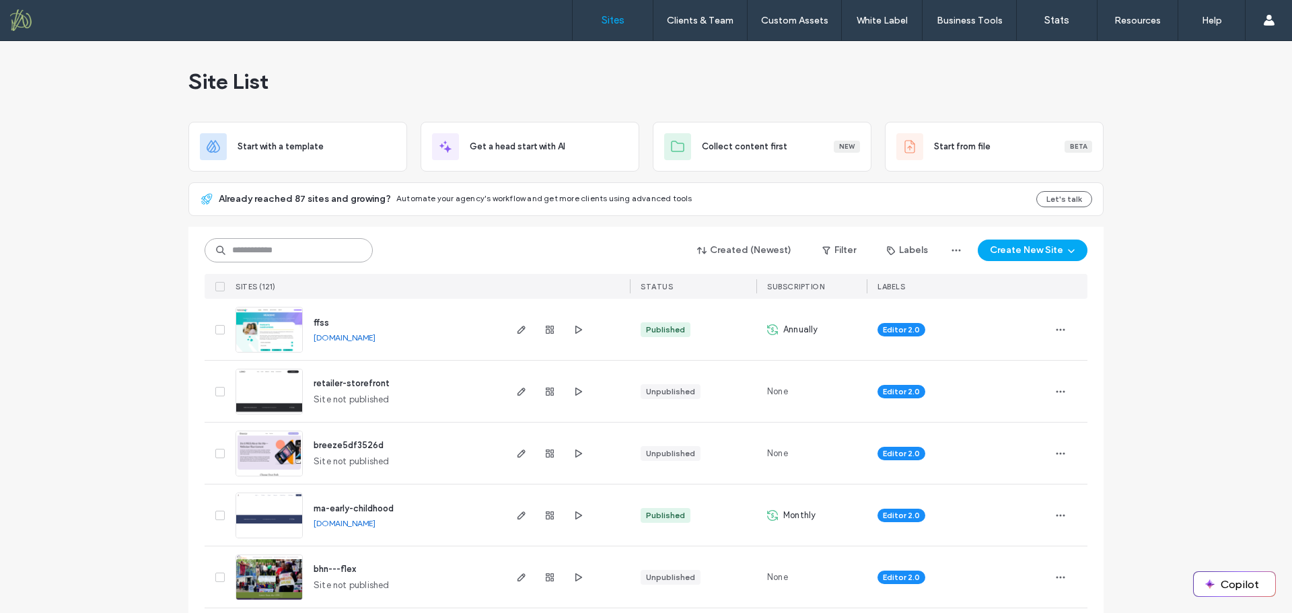
click at [320, 250] on input at bounding box center [289, 250] width 168 height 24
